Goal: Information Seeking & Learning: Check status

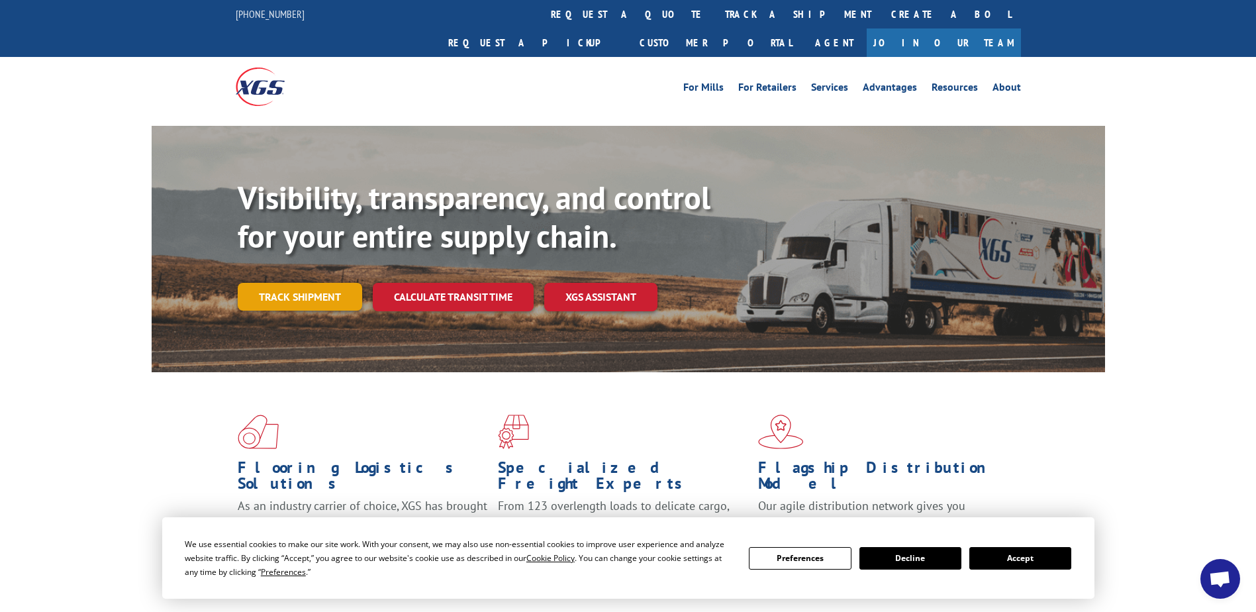
click at [318, 283] on link "Track shipment" at bounding box center [300, 297] width 124 height 28
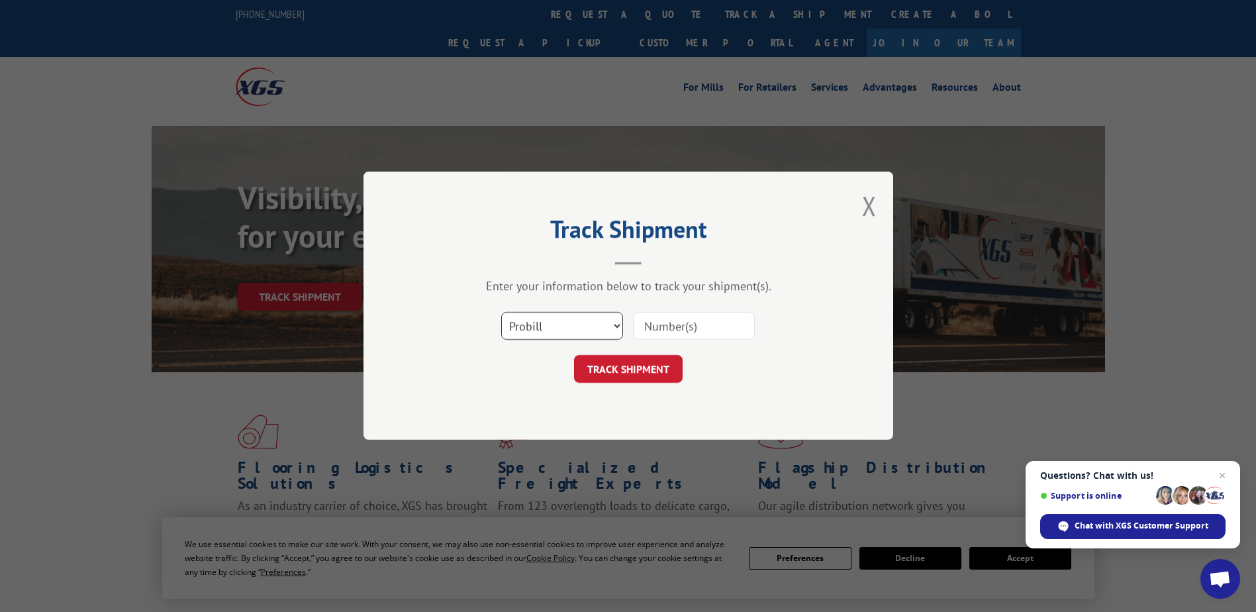
click at [528, 320] on select "Select category... Probill BOL PO" at bounding box center [562, 326] width 122 height 28
select select "bol"
click at [501, 312] on select "Select category... Probill BOL PO" at bounding box center [562, 326] width 122 height 28
click at [664, 328] on input at bounding box center [694, 326] width 122 height 28
type input "2552720"
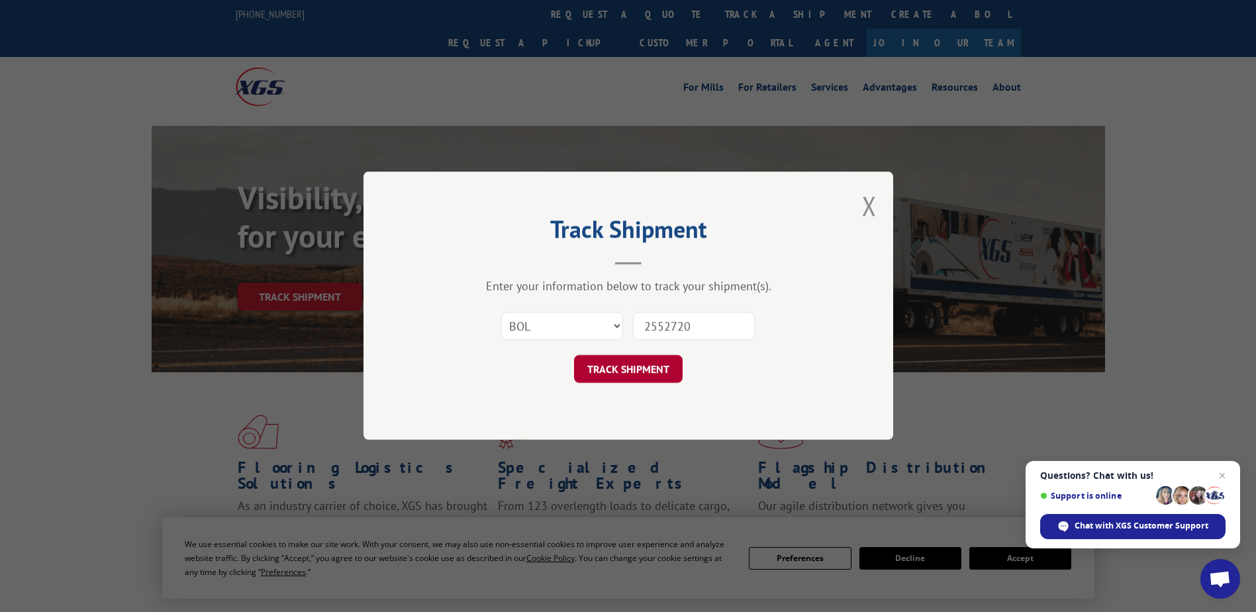
click at [642, 357] on button "TRACK SHIPMENT" at bounding box center [628, 369] width 109 height 28
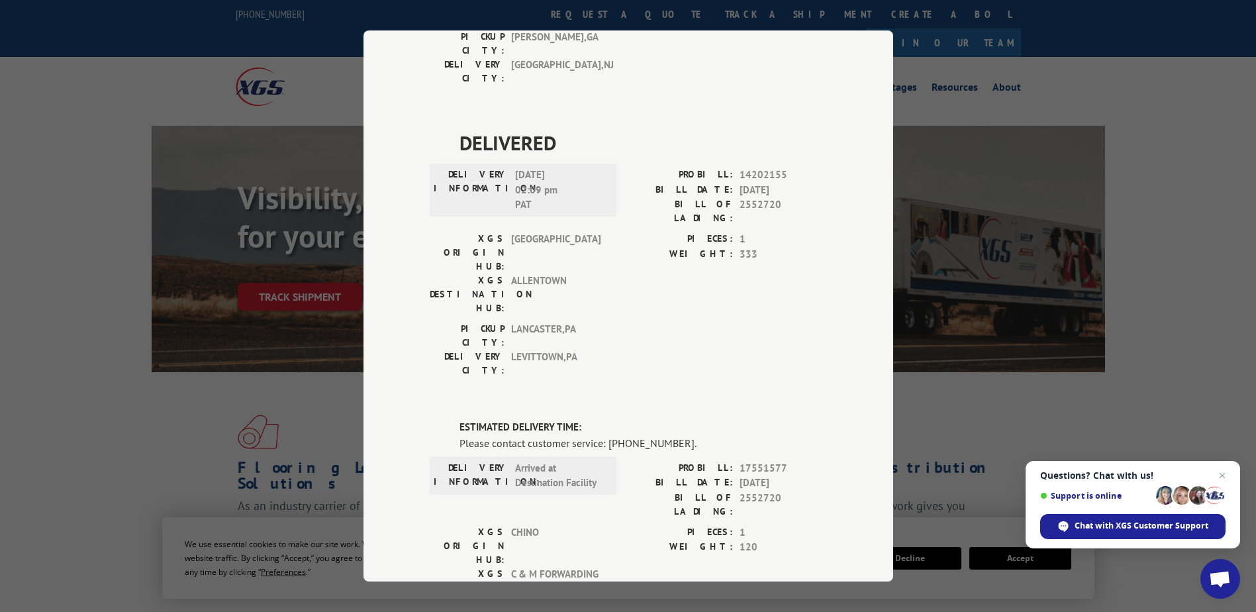
scroll to position [1, 0]
click at [232, 360] on div "Track Shipment DELIVERED DELIVERY INFORMATION: [DATE] 01:27 pm [PERSON_NAME]: 1…" at bounding box center [628, 306] width 1256 height 612
click at [948, 302] on div "Track Shipment DELIVERED DELIVERY INFORMATION: [DATE] 01:27 pm [PERSON_NAME]: 1…" at bounding box center [628, 306] width 1256 height 612
